Goal: Find specific page/section: Find specific page/section

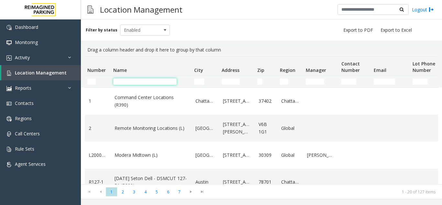
click at [145, 84] on input "Name Filter" at bounding box center [144, 81] width 63 height 6
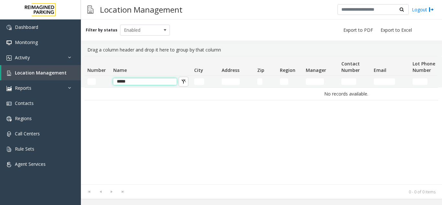
click at [123, 81] on input "*****" at bounding box center [144, 81] width 63 height 6
type input "****"
click at [129, 84] on input "****" at bounding box center [144, 81] width 63 height 6
drag, startPoint x: 129, startPoint y: 84, endPoint x: 107, endPoint y: 87, distance: 22.5
click at [107, 87] on tr "****" at bounding box center [346, 82] width 522 height 12
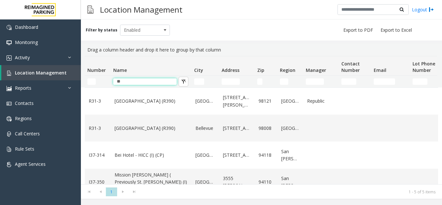
type input "**"
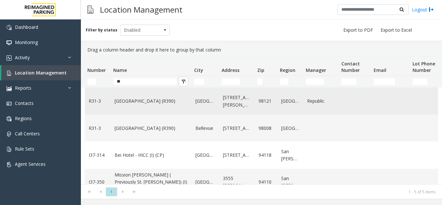
click at [138, 104] on link "Bell Street Garage (R390)" at bounding box center [150, 100] width 73 height 7
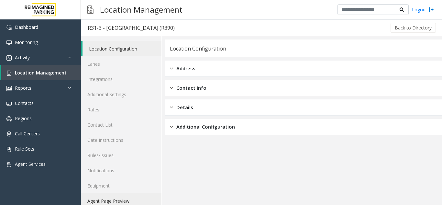
click at [126, 197] on link "Agent Page Preview" at bounding box center [121, 200] width 81 height 15
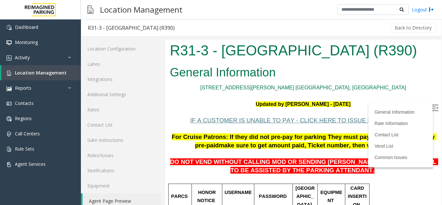
click at [432, 106] on img at bounding box center [435, 107] width 6 height 6
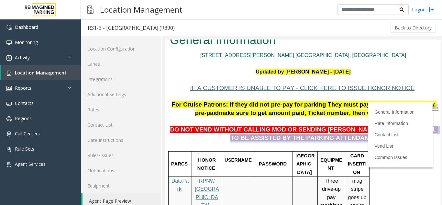
drag, startPoint x: 349, startPoint y: 130, endPoint x: 353, endPoint y: 138, distance: 9.0
click at [353, 138] on p "DO NOT VEND WITHOUT CALLING MOD OR SENDING PARKER TO THE 5TH LEVEL TO BE ASSIST…" at bounding box center [303, 129] width 266 height 25
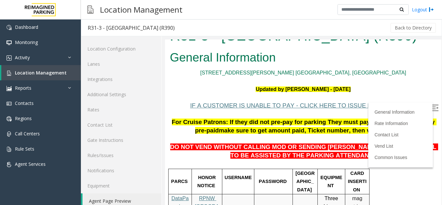
scroll to position [0, 0]
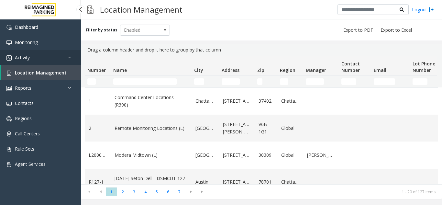
drag, startPoint x: 0, startPoint y: 0, endPoint x: 41, endPoint y: 52, distance: 66.3
click at [41, 52] on link "Activity" at bounding box center [40, 57] width 81 height 15
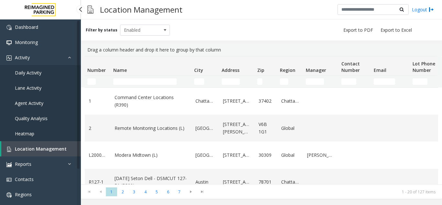
click at [31, 108] on link "Agent Activity" at bounding box center [40, 102] width 81 height 15
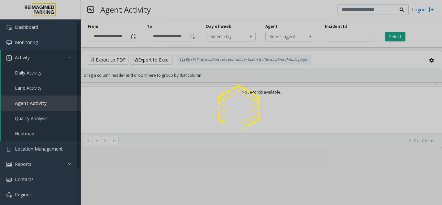
click at [348, 35] on div at bounding box center [221, 102] width 442 height 205
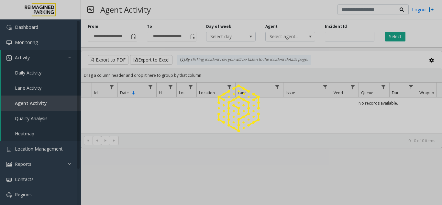
click at [340, 36] on div at bounding box center [221, 102] width 442 height 205
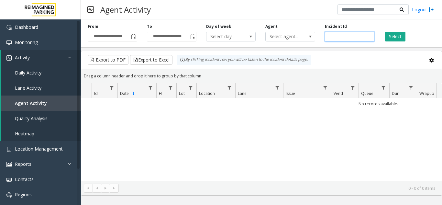
click at [338, 37] on input "number" at bounding box center [349, 37] width 49 height 10
paste input "*******"
type input "*******"
click at [393, 38] on button "Select" at bounding box center [395, 37] width 20 height 10
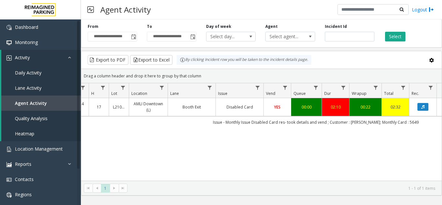
scroll to position [0, 97]
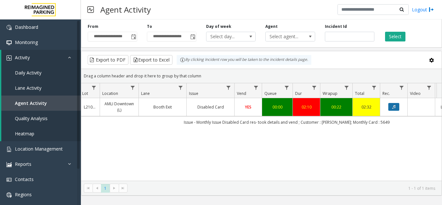
click at [390, 110] on button "Data table" at bounding box center [393, 107] width 11 height 8
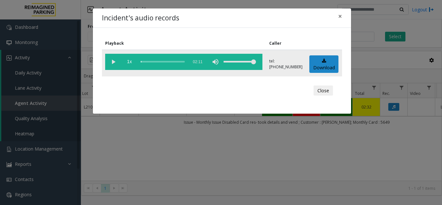
click at [112, 61] on vg-play-pause at bounding box center [113, 62] width 16 height 16
click at [267, 142] on div "Incident's audio records × Playback Caller 1x 02:11 tel:+10106399003 Download C…" at bounding box center [221, 102] width 442 height 205
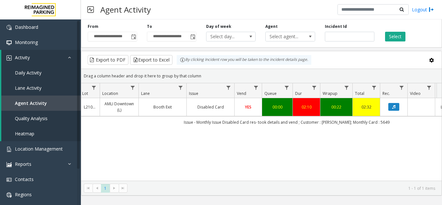
click at [387, 109] on link "Data table" at bounding box center [393, 107] width 19 height 8
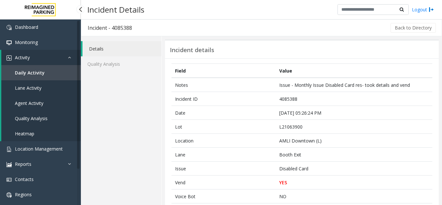
click at [38, 101] on span "Agent Activity" at bounding box center [29, 103] width 28 height 6
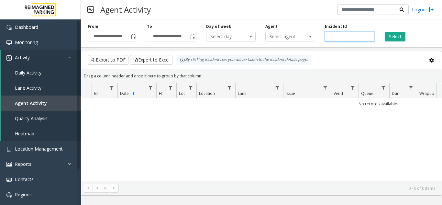
click at [342, 38] on input "number" at bounding box center [349, 37] width 49 height 10
click at [349, 37] on input "number" at bounding box center [349, 37] width 49 height 10
paste input "*******"
type input "*******"
click at [401, 38] on button "Select" at bounding box center [395, 37] width 20 height 10
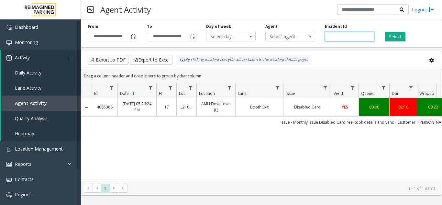
drag, startPoint x: 351, startPoint y: 37, endPoint x: 326, endPoint y: 40, distance: 25.4
click at [326, 40] on input "*******" at bounding box center [349, 37] width 49 height 10
click at [338, 38] on input "number" at bounding box center [349, 37] width 49 height 10
paste input "*******"
type input "*******"
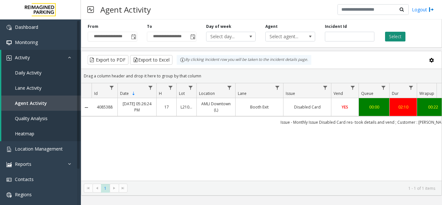
click at [391, 37] on button "Select" at bounding box center [395, 37] width 20 height 10
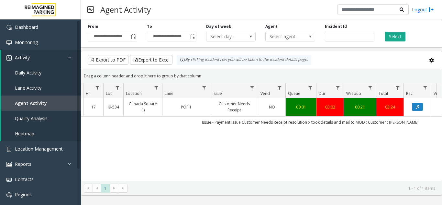
scroll to position [0, 81]
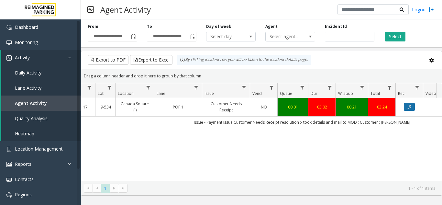
click at [412, 107] on button "Data table" at bounding box center [409, 107] width 11 height 8
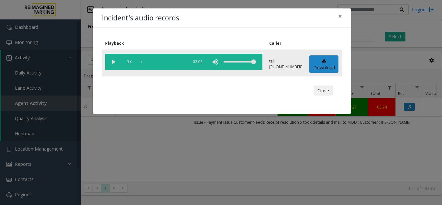
click at [112, 61] on vg-play-pause at bounding box center [113, 62] width 16 height 16
click at [341, 18] on span "×" at bounding box center [340, 16] width 4 height 9
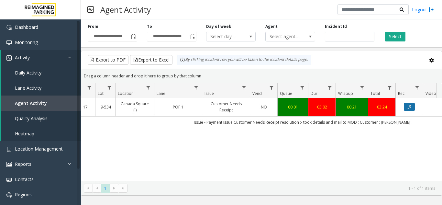
click at [409, 107] on icon "Data table" at bounding box center [408, 107] width 3 height 4
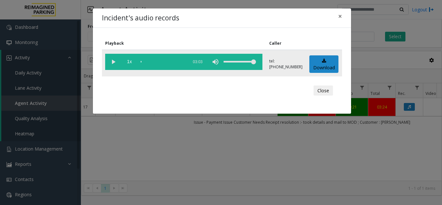
click at [111, 64] on vg-play-pause at bounding box center [113, 62] width 16 height 16
click at [116, 59] on vg-play-pause at bounding box center [113, 62] width 16 height 16
click at [217, 63] on vg-mute at bounding box center [215, 62] width 16 height 16
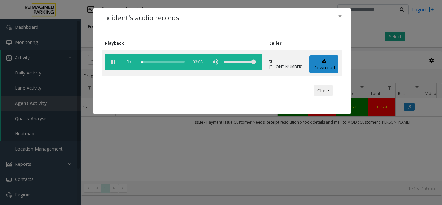
click at [334, 87] on div "Close" at bounding box center [221, 90] width 231 height 19
click at [330, 88] on button "Close" at bounding box center [322, 90] width 19 height 10
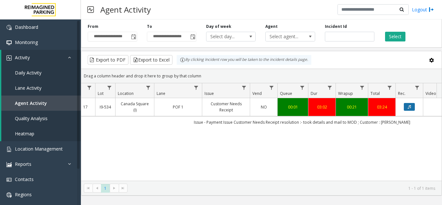
click at [410, 107] on icon "Data table" at bounding box center [408, 107] width 3 height 4
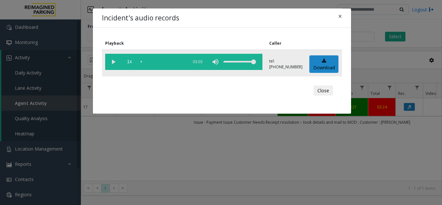
click at [113, 64] on vg-play-pause at bounding box center [113, 62] width 16 height 16
click at [112, 59] on vg-play-pause at bounding box center [113, 62] width 16 height 16
drag, startPoint x: 140, startPoint y: 61, endPoint x: 133, endPoint y: 62, distance: 6.9
click at [133, 62] on vg-controls "1x 03:03" at bounding box center [183, 62] width 157 height 16
drag, startPoint x: 144, startPoint y: 62, endPoint x: 135, endPoint y: 63, distance: 9.1
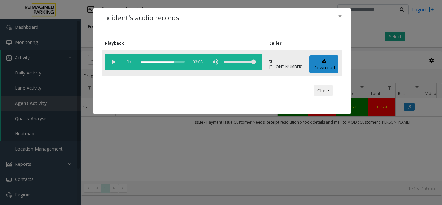
click at [135, 63] on vg-controls "1x 03:03" at bounding box center [183, 62] width 157 height 16
click at [338, 18] on span "×" at bounding box center [340, 16] width 4 height 9
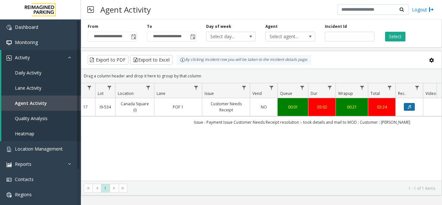
click at [409, 108] on icon "Data table" at bounding box center [408, 107] width 3 height 4
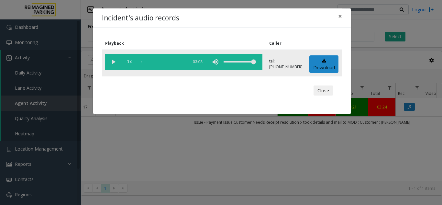
click at [111, 62] on vg-play-pause at bounding box center [113, 62] width 16 height 16
click at [338, 19] on span "×" at bounding box center [340, 16] width 4 height 9
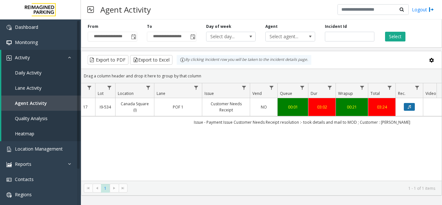
click at [409, 107] on icon "Data table" at bounding box center [408, 107] width 3 height 4
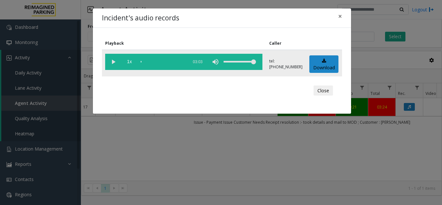
click at [114, 62] on vg-play-pause at bounding box center [113, 62] width 16 height 16
click at [340, 17] on span "×" at bounding box center [340, 16] width 4 height 9
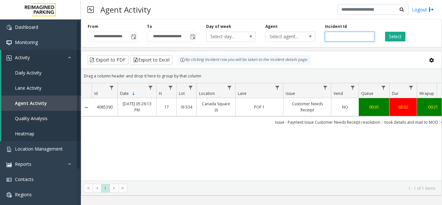
scroll to position [0, 81]
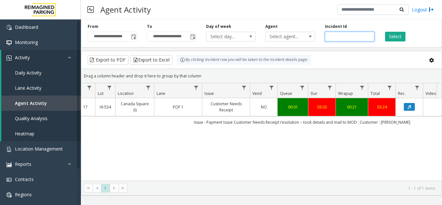
drag, startPoint x: 349, startPoint y: 38, endPoint x: 321, endPoint y: 40, distance: 27.9
click at [321, 40] on div "Incident Id *******" at bounding box center [349, 33] width 59 height 18
click at [51, 99] on link "Agent Activity" at bounding box center [41, 102] width 80 height 15
click at [51, 143] on link "Location Management" at bounding box center [40, 148] width 81 height 15
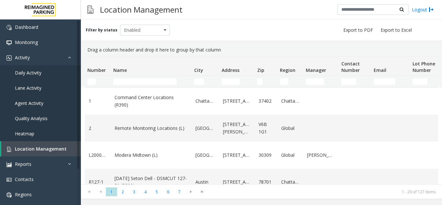
click at [127, 77] on td "Name Filter" at bounding box center [151, 82] width 81 height 12
click at [124, 80] on input "Name Filter" at bounding box center [144, 81] width 63 height 6
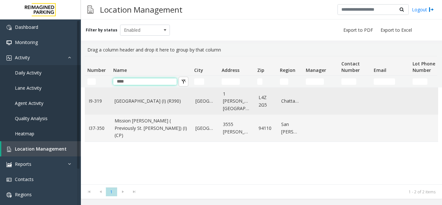
type input "****"
click at [143, 98] on link "[GEOGRAPHIC_DATA] (I) (R390)" at bounding box center [150, 100] width 73 height 7
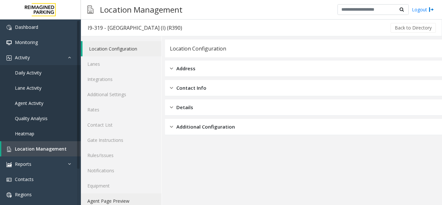
click at [125, 199] on link "Agent Page Preview" at bounding box center [121, 200] width 81 height 15
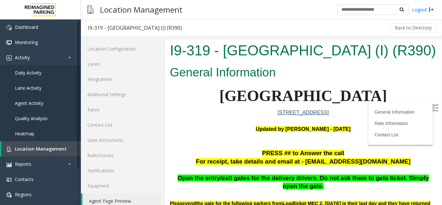
click at [431, 107] on label at bounding box center [436, 109] width 10 height 10
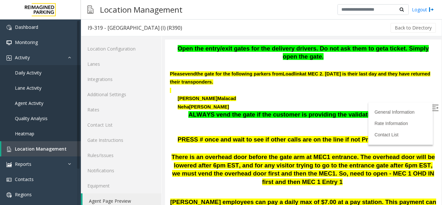
scroll to position [162, 0]
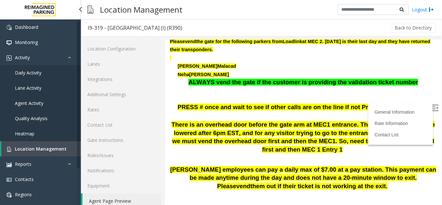
click at [39, 151] on span "Location Management" at bounding box center [41, 149] width 52 height 6
